Goal: Task Accomplishment & Management: Manage account settings

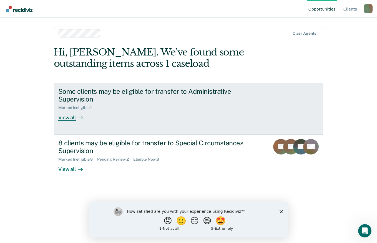
click at [68, 116] on div "View all" at bounding box center [73, 115] width 31 height 11
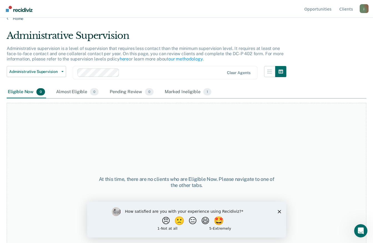
scroll to position [27, 0]
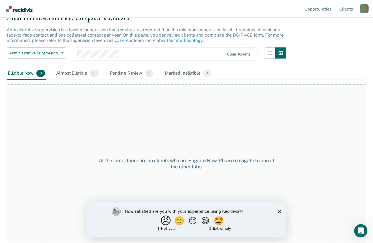
click at [160, 217] on button "😠" at bounding box center [166, 220] width 13 height 11
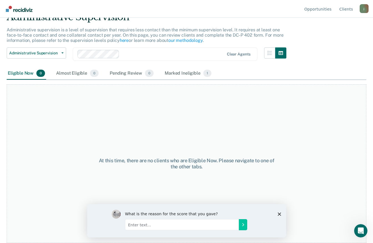
click at [279, 214] on polygon "Close survey" at bounding box center [279, 214] width 3 height 3
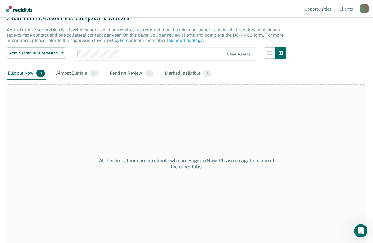
click at [245, 144] on div "At this time, there are no clients who are Eligible Now. Please navigate to one…" at bounding box center [187, 163] width 360 height 159
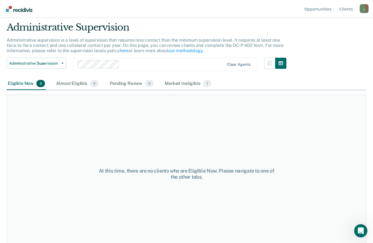
scroll to position [12, 0]
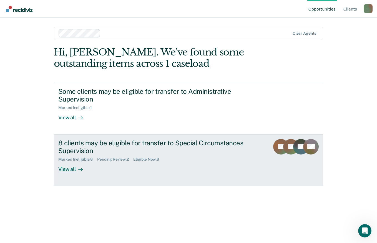
click at [188, 148] on div "8 clients may be eligible for transfer to Special Circumstances Supervision" at bounding box center [155, 147] width 195 height 16
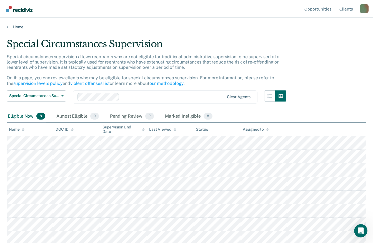
scroll to position [2, 0]
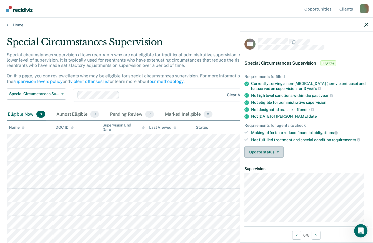
click at [277, 153] on button "Update status" at bounding box center [264, 152] width 39 height 11
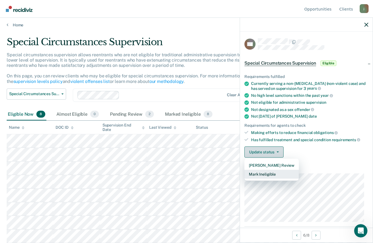
click at [275, 174] on button "Mark Ineligible" at bounding box center [272, 174] width 54 height 9
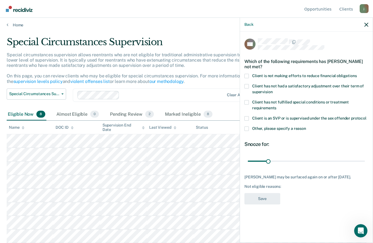
click at [247, 76] on span at bounding box center [247, 76] width 4 height 4
click at [357, 74] on input "Client is not making efforts to reduce financial obligations" at bounding box center [357, 74] width 0 height 0
click at [350, 84] on span "Client has not had a satisfactory adjustment over their term of supervision" at bounding box center [308, 89] width 112 height 10
click at [273, 90] on input "Client has not had a satisfactory adjustment over their term of supervision" at bounding box center [273, 90] width 0 height 0
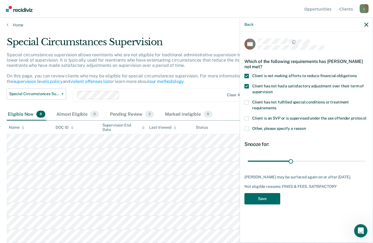
type input "143"
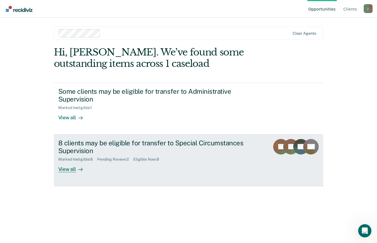
click at [164, 140] on div "8 clients may be eligible for transfer to Special Circumstances Supervision" at bounding box center [155, 147] width 195 height 16
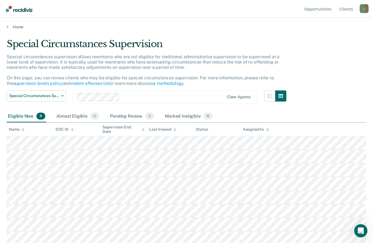
scroll to position [2, 0]
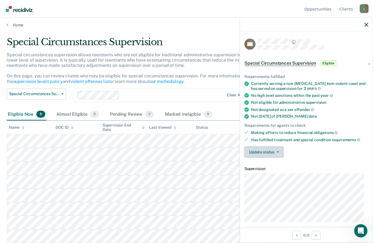
click at [273, 151] on button "Update status" at bounding box center [264, 152] width 39 height 11
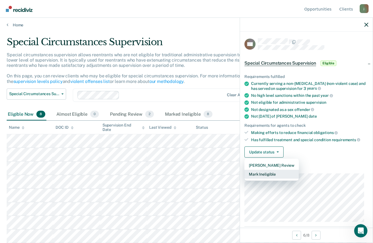
click at [278, 174] on button "Mark Ineligible" at bounding box center [272, 174] width 54 height 9
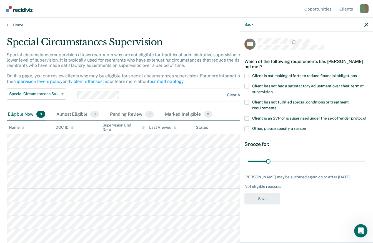
click at [247, 75] on span at bounding box center [247, 76] width 4 height 4
click at [357, 74] on input "Client is not making efforts to reduce financial obligations" at bounding box center [357, 74] width 0 height 0
click at [248, 78] on span at bounding box center [247, 76] width 4 height 4
click at [357, 74] on input "Client is not making efforts to reduce financial obligations" at bounding box center [357, 74] width 0 height 0
click at [244, 78] on div "AA Which of the following requirements has [PERSON_NAME] not met? Client is not…" at bounding box center [306, 137] width 133 height 210
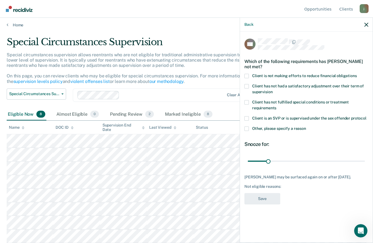
click at [248, 88] on span at bounding box center [247, 86] width 4 height 4
click at [273, 90] on input "Client has not had a satisfactory adjustment over their term of supervision" at bounding box center [273, 90] width 0 height 0
click at [247, 76] on span at bounding box center [247, 76] width 4 height 4
click at [357, 74] on input "Client is not making efforts to reduce financial obligations" at bounding box center [357, 74] width 0 height 0
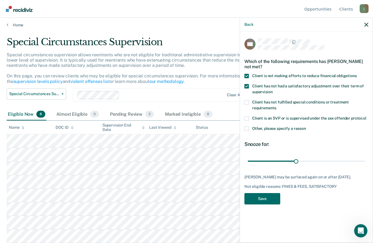
type input "154"
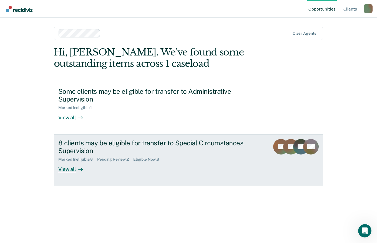
click at [73, 168] on div "View all" at bounding box center [73, 167] width 31 height 11
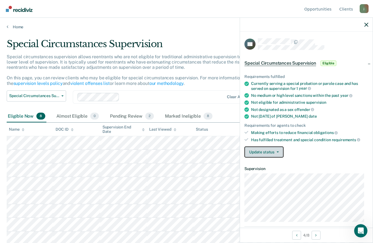
click at [275, 155] on button "Update status" at bounding box center [264, 152] width 39 height 11
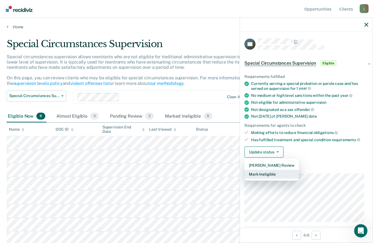
click at [271, 174] on button "Mark Ineligible" at bounding box center [272, 174] width 54 height 9
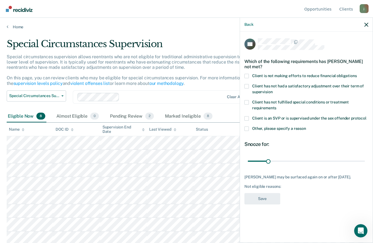
click at [300, 76] on span "Client is not making efforts to reduce financial obligations" at bounding box center [304, 76] width 105 height 4
click at [357, 74] on input "Client is not making efforts to reduce financial obligations" at bounding box center [357, 74] width 0 height 0
click at [303, 84] on span "Client has not had a satisfactory adjustment over their term of supervision" at bounding box center [308, 89] width 112 height 10
click at [273, 90] on input "Client has not had a satisfactory adjustment over their term of supervision" at bounding box center [273, 90] width 0 height 0
click at [246, 76] on span at bounding box center [247, 76] width 4 height 4
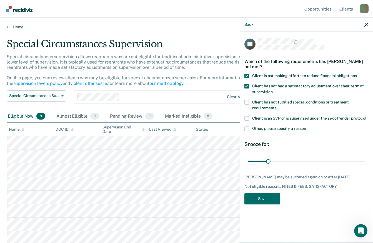
click at [357, 74] on input "Client is not making efforts to reduce financial obligations" at bounding box center [357, 74] width 0 height 0
click at [249, 128] on span at bounding box center [247, 129] width 4 height 4
click at [306, 127] on input "Other, please specify a reason" at bounding box center [306, 127] width 0 height 0
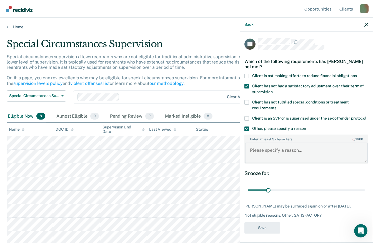
click at [295, 148] on textarea "Enter at least 3 characters 0 / 1600" at bounding box center [306, 153] width 123 height 21
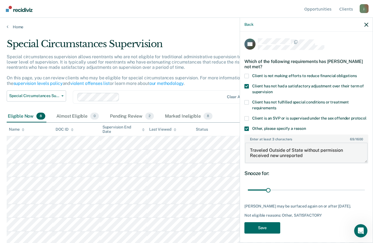
click at [311, 161] on textarea "Traveled Outside of State without permission Received new unreported" at bounding box center [306, 153] width 123 height 21
type textarea "Traveled Outside of State without permission Received new unreported charges in…"
type input "180"
type textarea "Traveled Outside of State without permission Received new unreported charges in…"
click at [270, 233] on button "Save" at bounding box center [263, 228] width 36 height 11
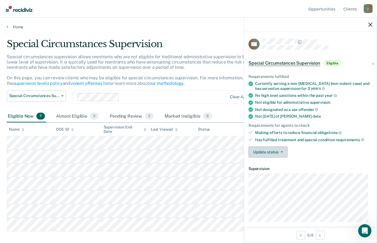
click at [269, 156] on button "Update status" at bounding box center [268, 152] width 39 height 11
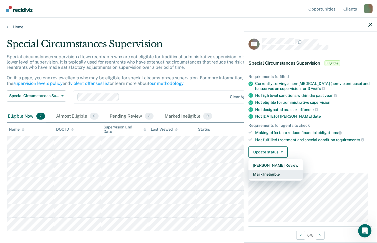
click at [276, 170] on button "Mark Ineligible" at bounding box center [276, 174] width 54 height 9
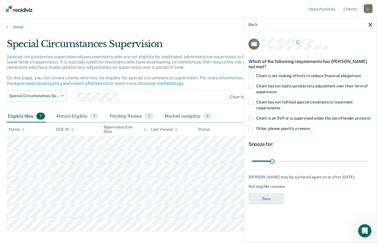
click at [250, 78] on span at bounding box center [251, 76] width 4 height 4
click at [361, 74] on input "Client is not making efforts to reduce financial obligations" at bounding box center [361, 74] width 0 height 0
click at [251, 86] on span at bounding box center [251, 86] width 4 height 4
click at [277, 90] on input "Client has not had a satisfactory adjustment over their term of supervision" at bounding box center [277, 90] width 0 height 0
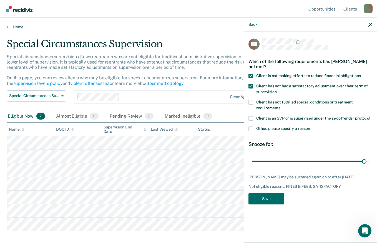
type input "176"
click at [271, 198] on button "Save" at bounding box center [267, 198] width 36 height 11
